Goal: Navigation & Orientation: Go to known website

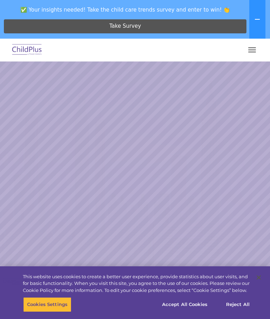
select select "MEDIUM"
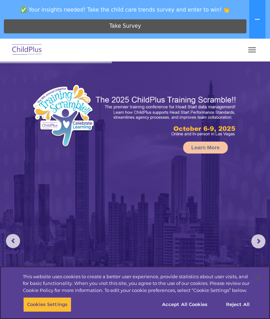
click at [195, 305] on button "Accept All Cookies" at bounding box center [184, 304] width 53 height 15
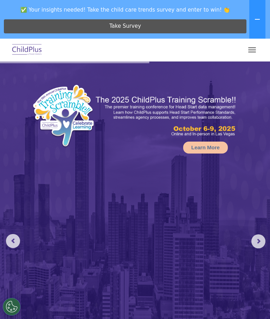
click at [255, 47] on button "button" at bounding box center [252, 49] width 15 height 11
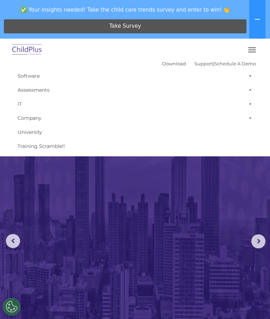
click at [250, 48] on span "button" at bounding box center [252, 47] width 8 height 1
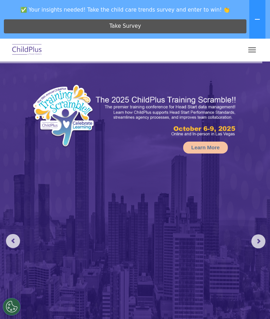
click at [258, 14] on button at bounding box center [257, 19] width 16 height 39
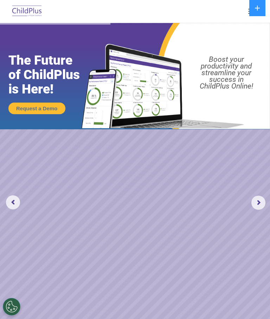
click at [33, 12] on img at bounding box center [27, 11] width 33 height 17
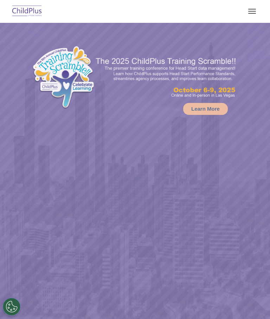
select select "MEDIUM"
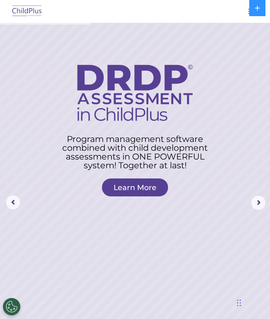
click at [239, 9] on div at bounding box center [135, 11] width 242 height 17
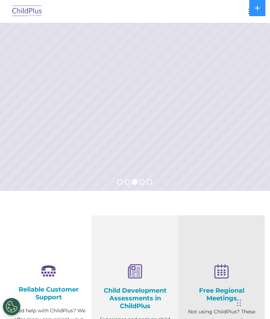
scroll to position [192, 0]
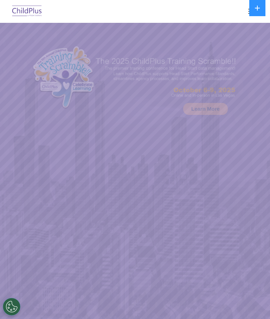
select select "MEDIUM"
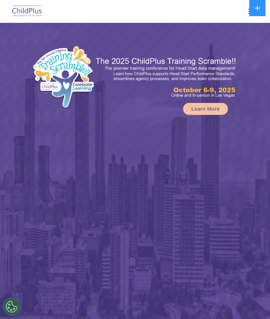
select select "MEDIUM"
